Goal: Information Seeking & Learning: Learn about a topic

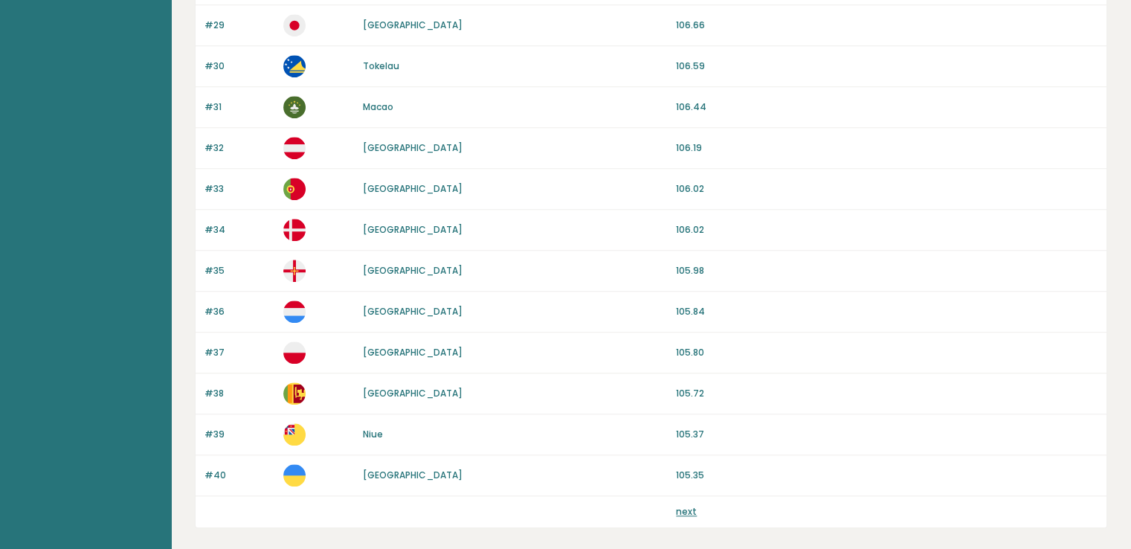
scroll to position [1377, 0]
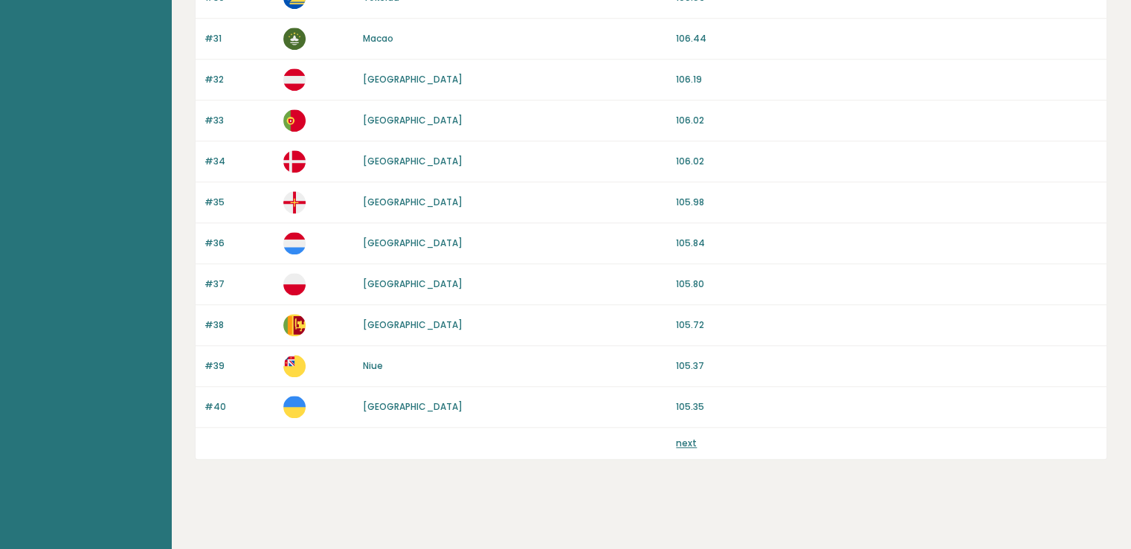
click at [680, 437] on link "next" at bounding box center [686, 443] width 21 height 13
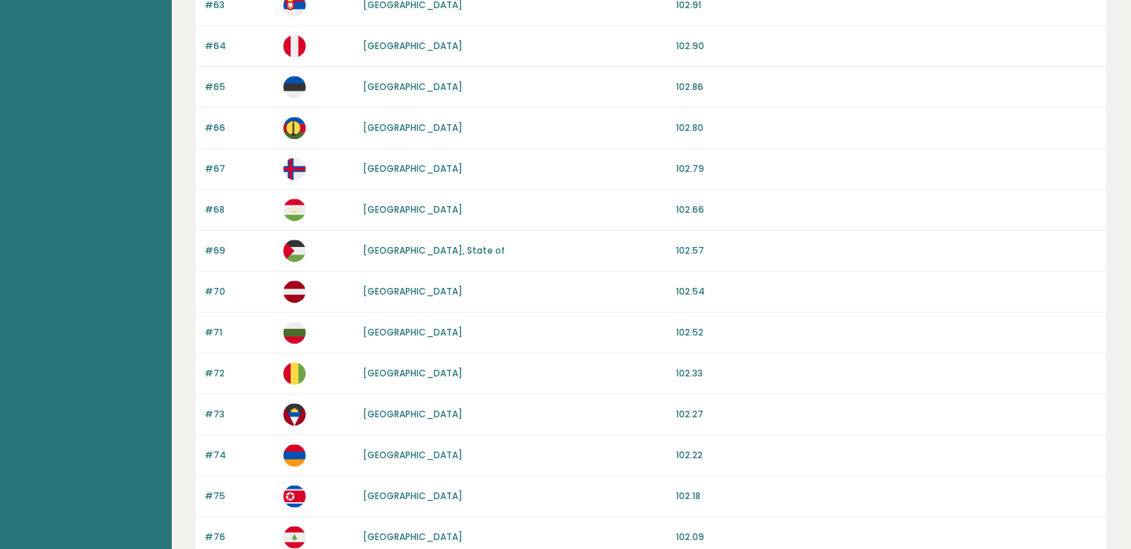
scroll to position [1377, 0]
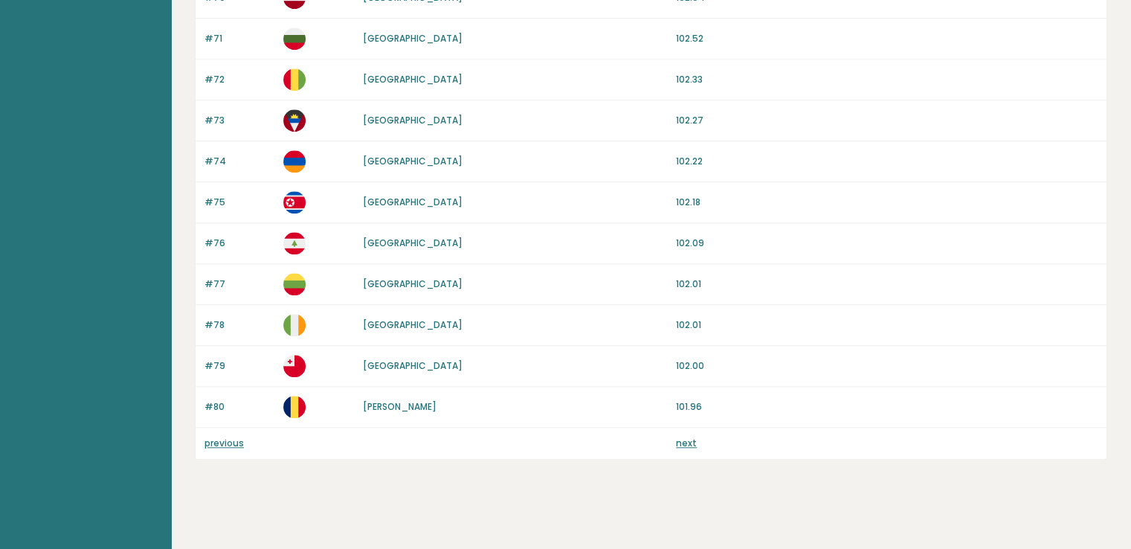
click at [683, 437] on link "next" at bounding box center [686, 443] width 21 height 13
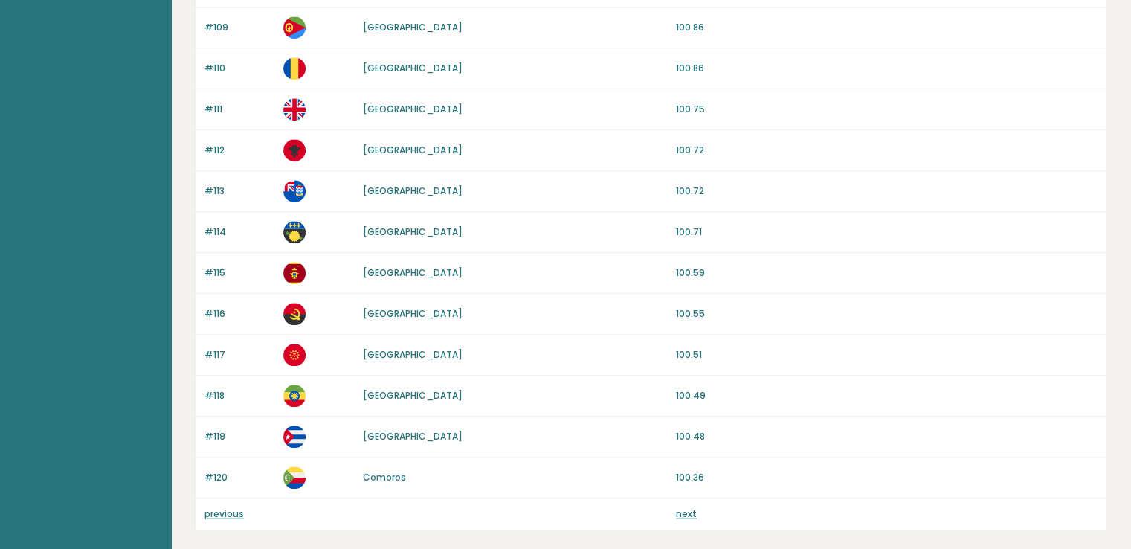
scroll to position [1377, 0]
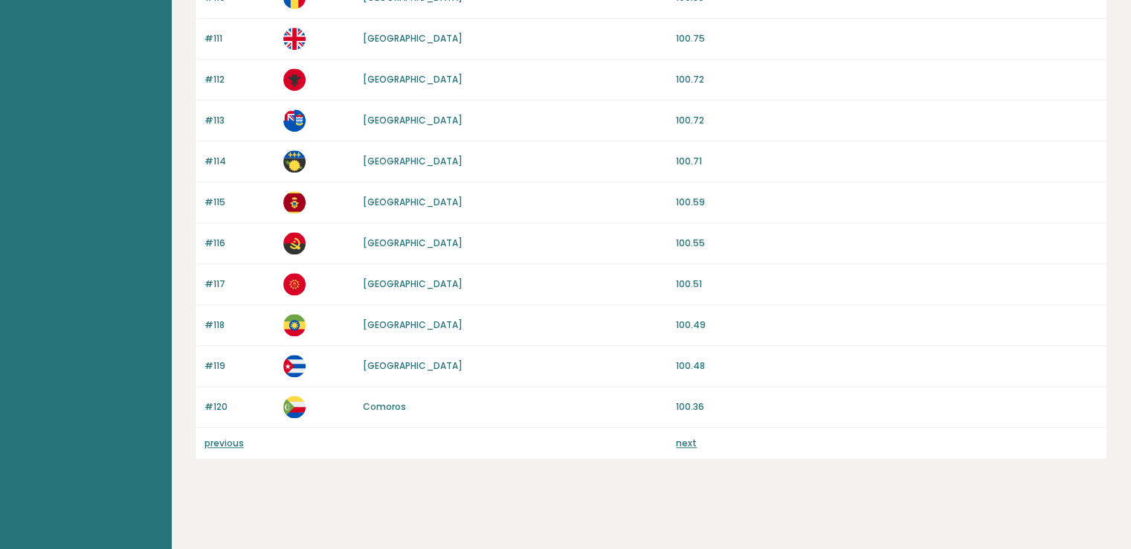
click at [681, 438] on link "next" at bounding box center [686, 443] width 21 height 13
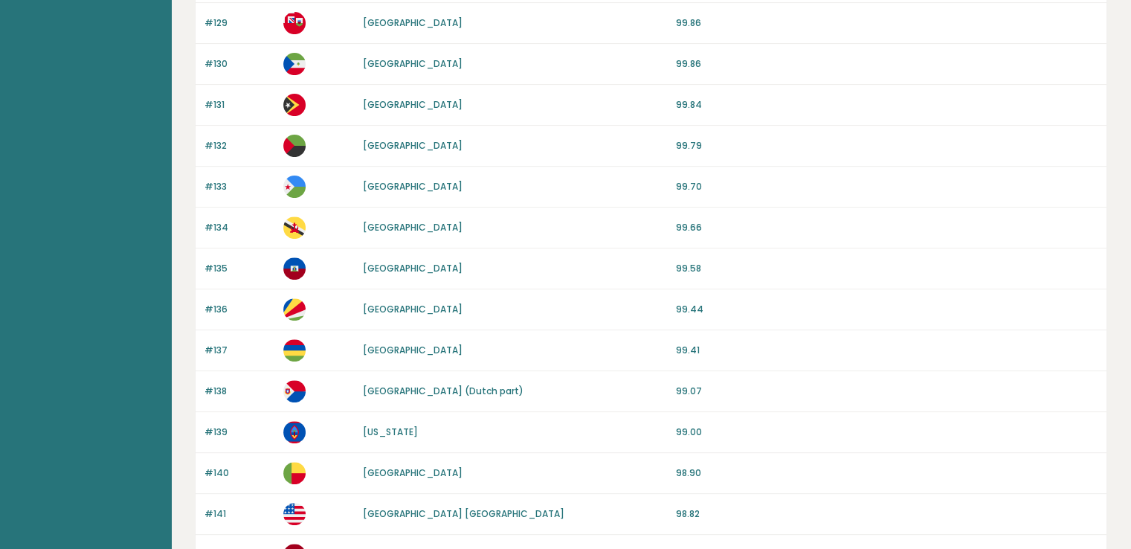
scroll to position [494, 0]
